Goal: Navigation & Orientation: Go to known website

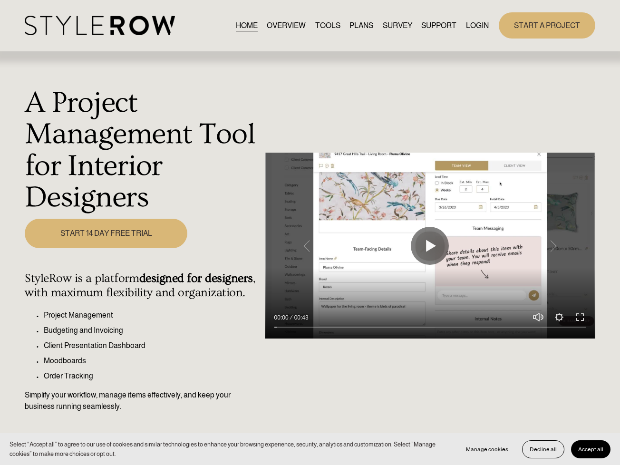
click at [473, 27] on link "LOGIN" at bounding box center [477, 25] width 23 height 13
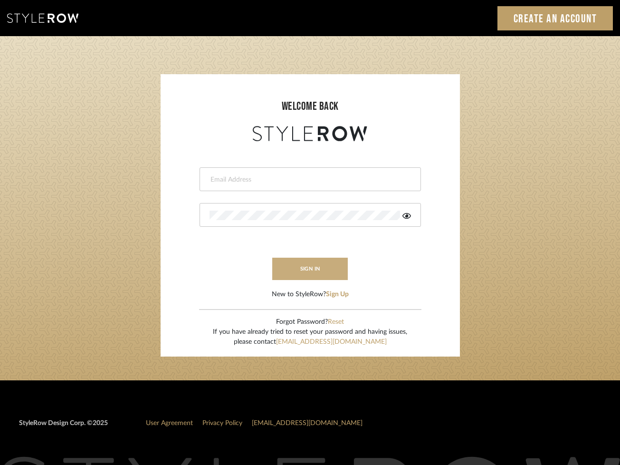
type input "[PERSON_NAME][EMAIL_ADDRESS][DOMAIN_NAME]"
click at [315, 267] on button "sign in" at bounding box center [310, 269] width 76 height 22
